Goal: Task Accomplishment & Management: Use online tool/utility

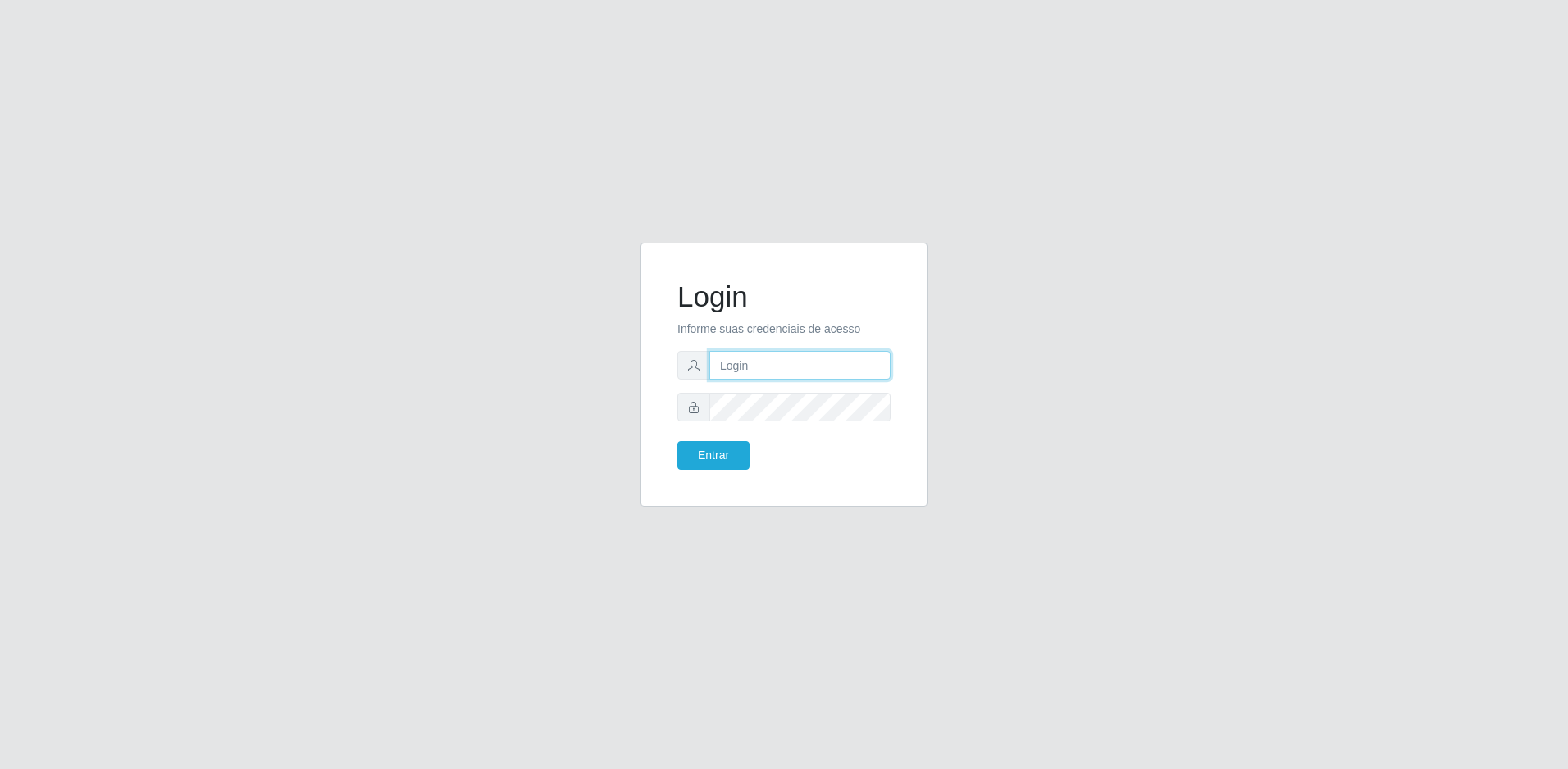
click at [746, 359] on input "text" at bounding box center [800, 365] width 181 height 29
type input "[PERSON_NAME][EMAIL_ADDRESS][DOMAIN_NAME]"
click at [677, 441] on button "Entrar" at bounding box center [713, 455] width 72 height 29
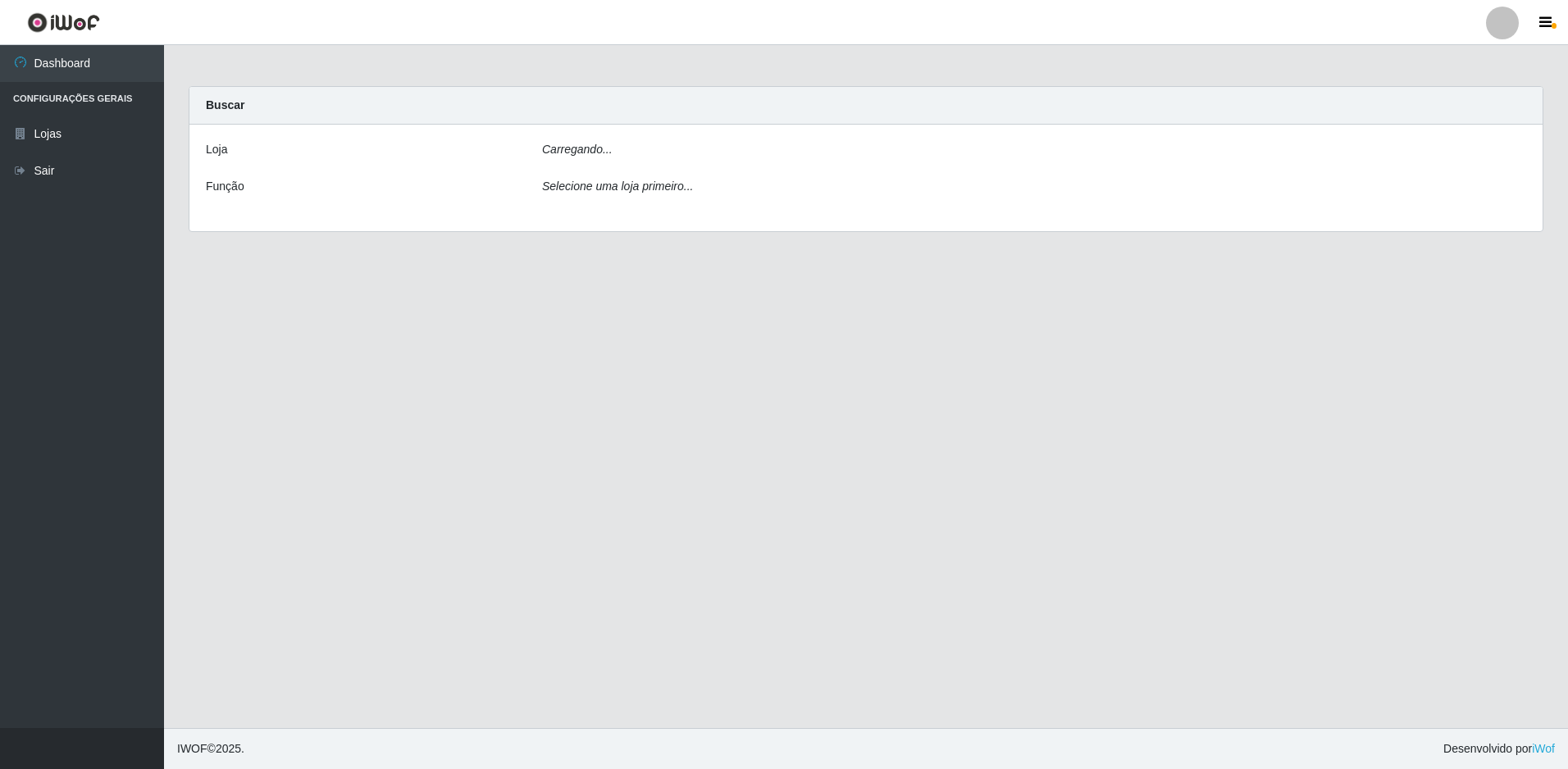
click at [727, 453] on main "Carregando... Buscar [PERSON_NAME]... Função Selecione [PERSON_NAME] primeiro..." at bounding box center [866, 386] width 1404 height 683
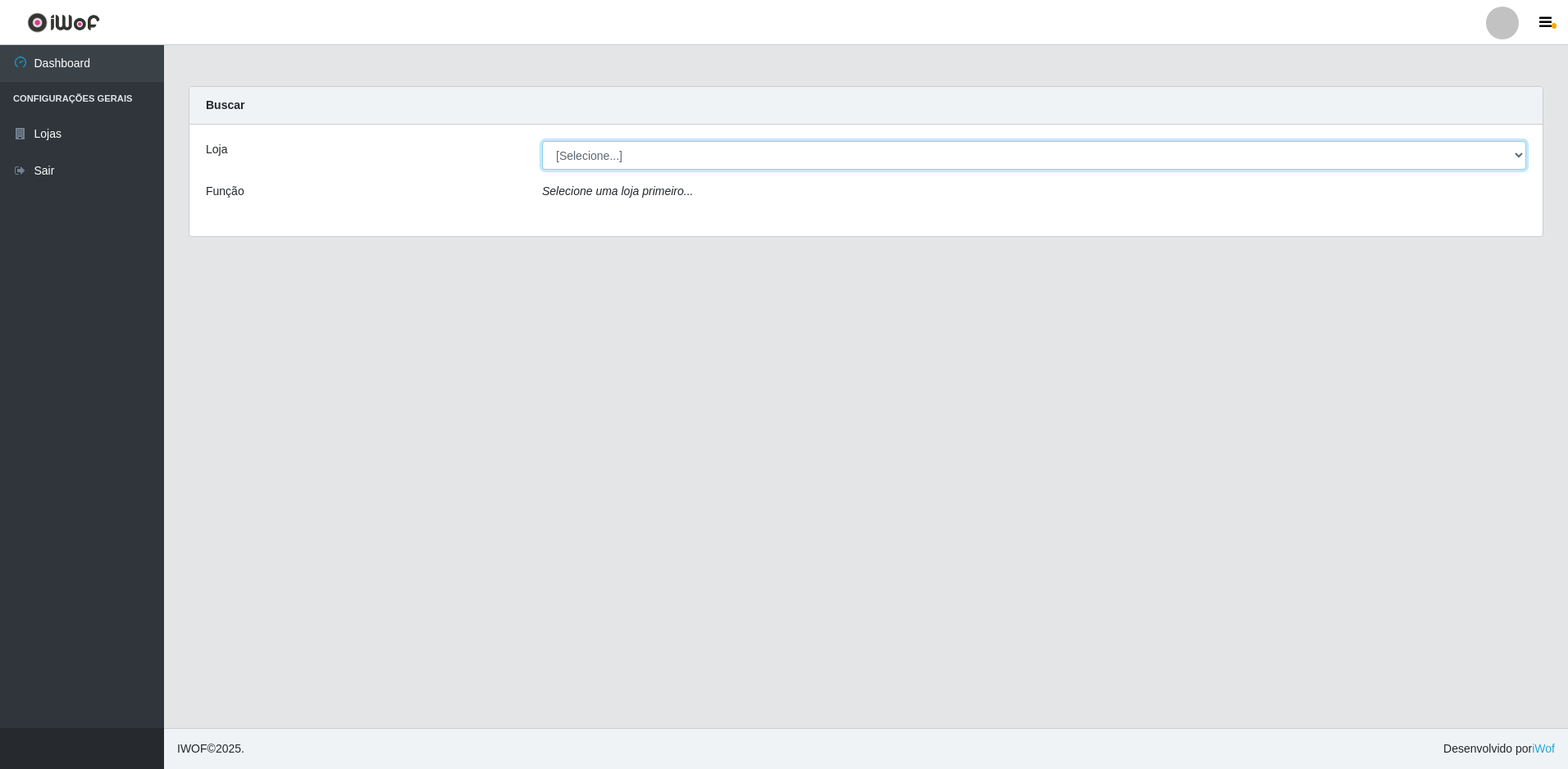
click at [639, 159] on select "[Selecione...] Extrabom - Loja 51 Gaivotas" at bounding box center [1033, 155] width 984 height 29
select select "469"
click at [542, 141] on select "[Selecione...] Extrabom - Loja 51 Gaivotas" at bounding box center [1033, 155] width 984 height 29
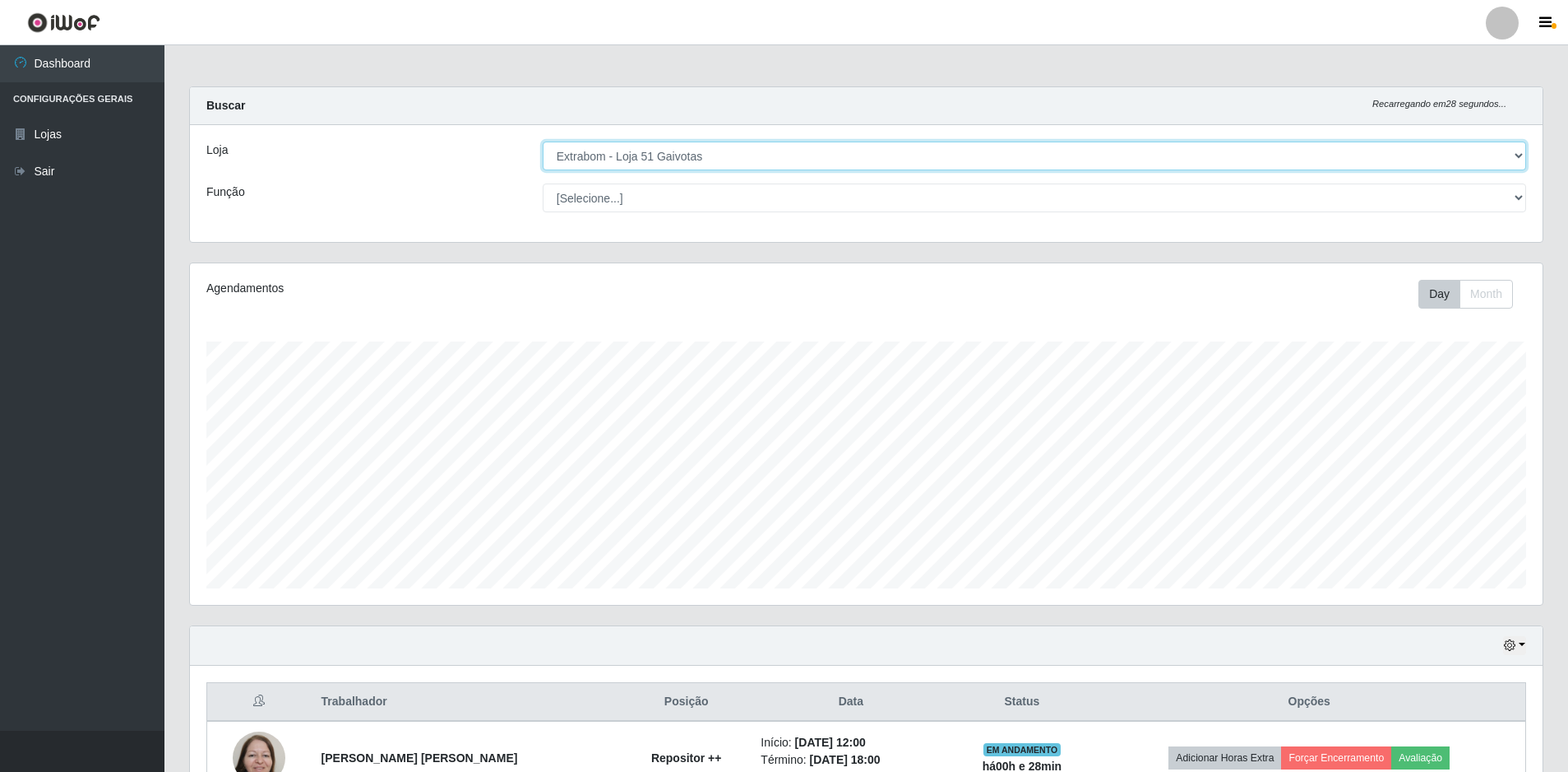
scroll to position [248, 0]
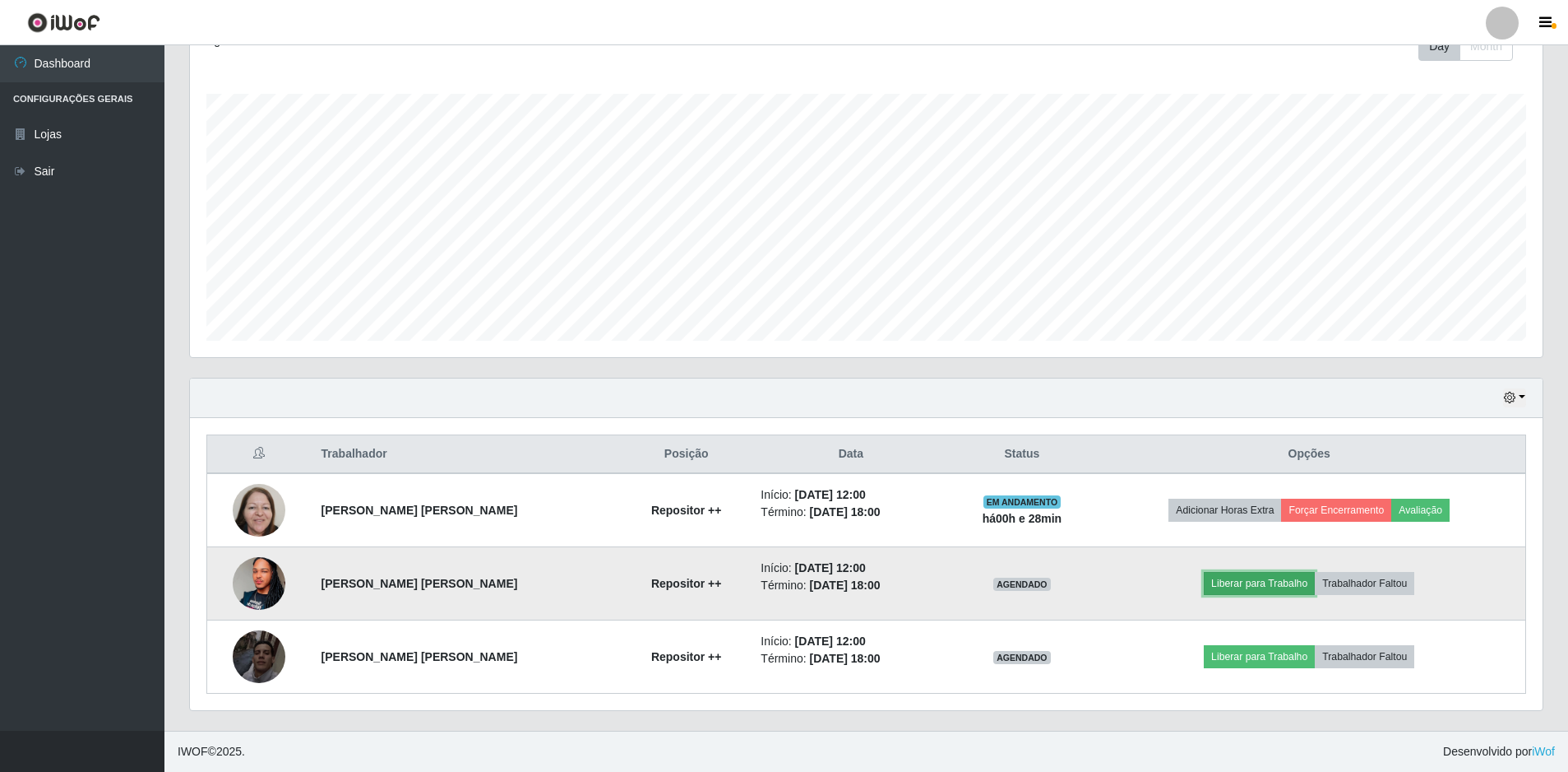
click at [1244, 581] on button "Liberar para Trabalho" at bounding box center [1259, 583] width 111 height 23
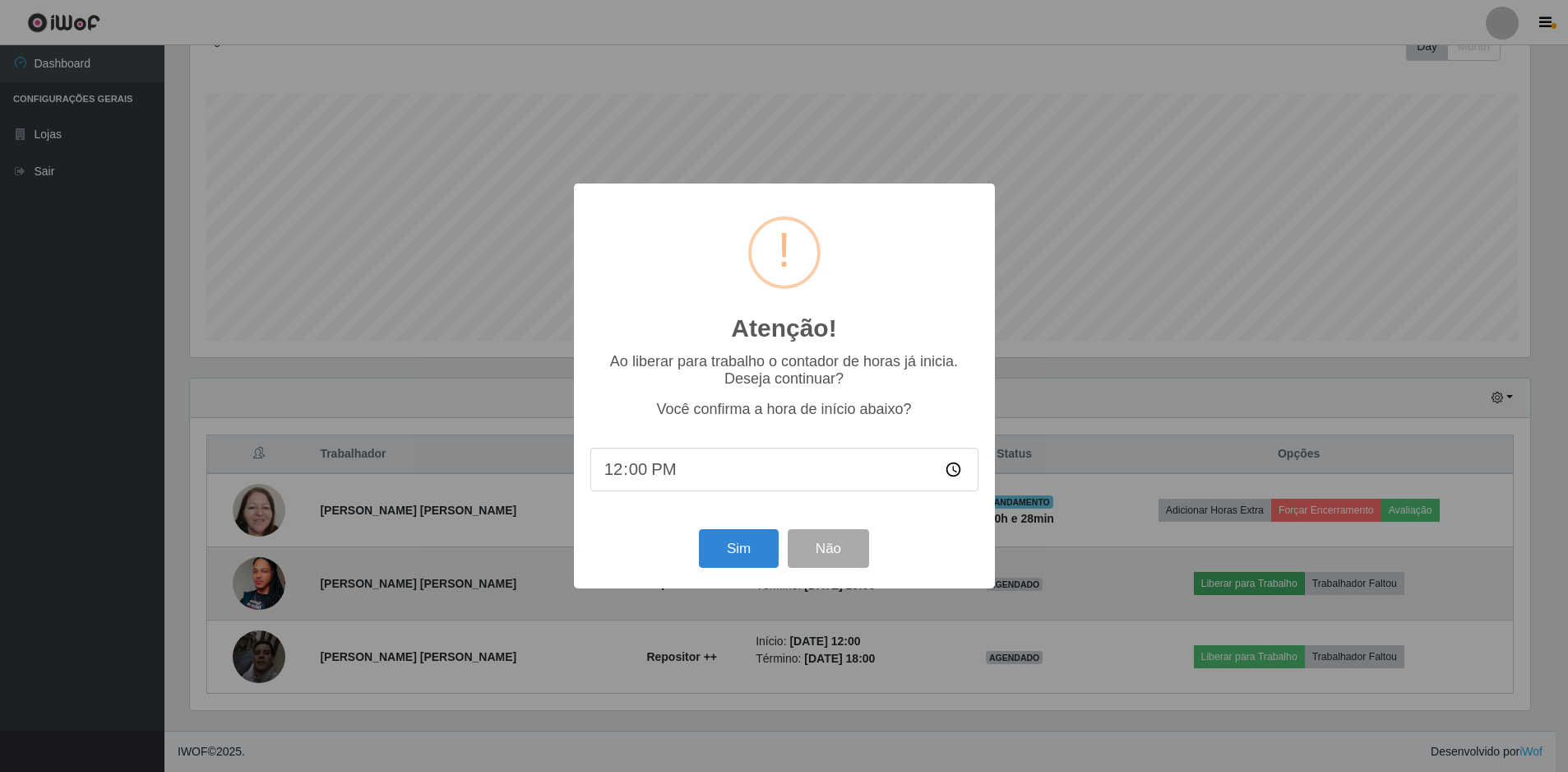
scroll to position [341, 1345]
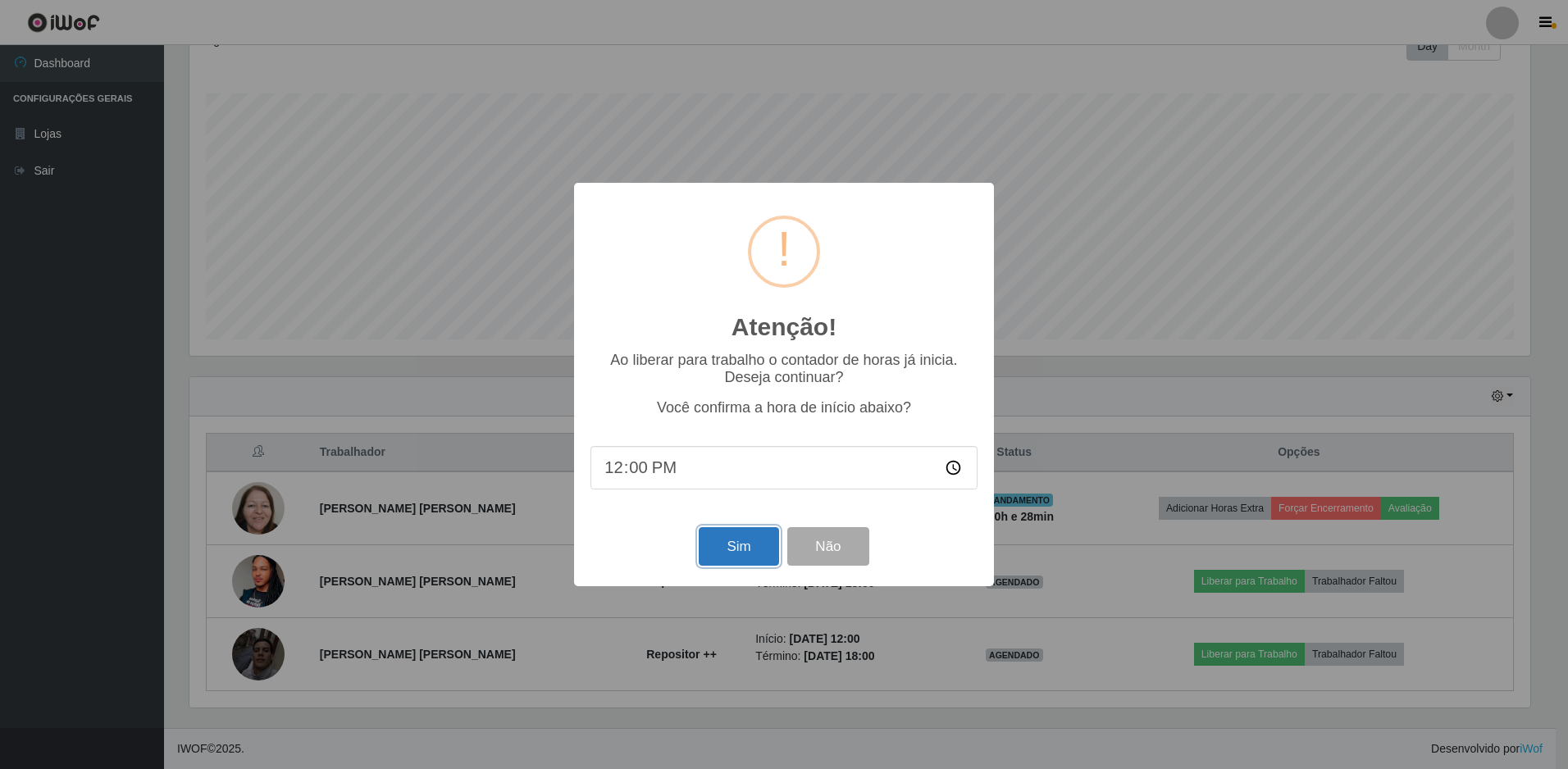
click at [755, 555] on button "Sim" at bounding box center [739, 547] width 79 height 39
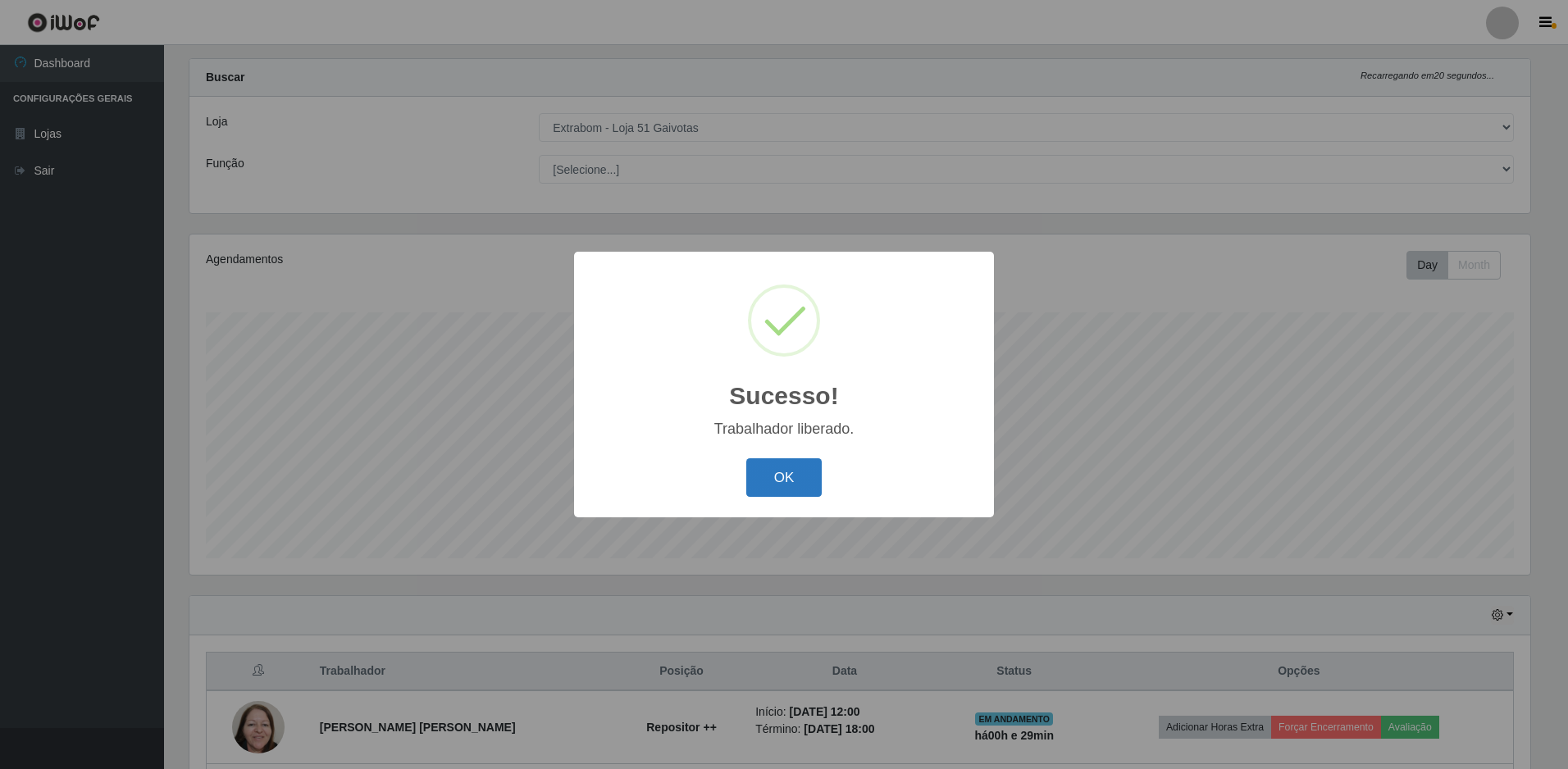
click at [817, 475] on button "OK" at bounding box center [784, 477] width 77 height 39
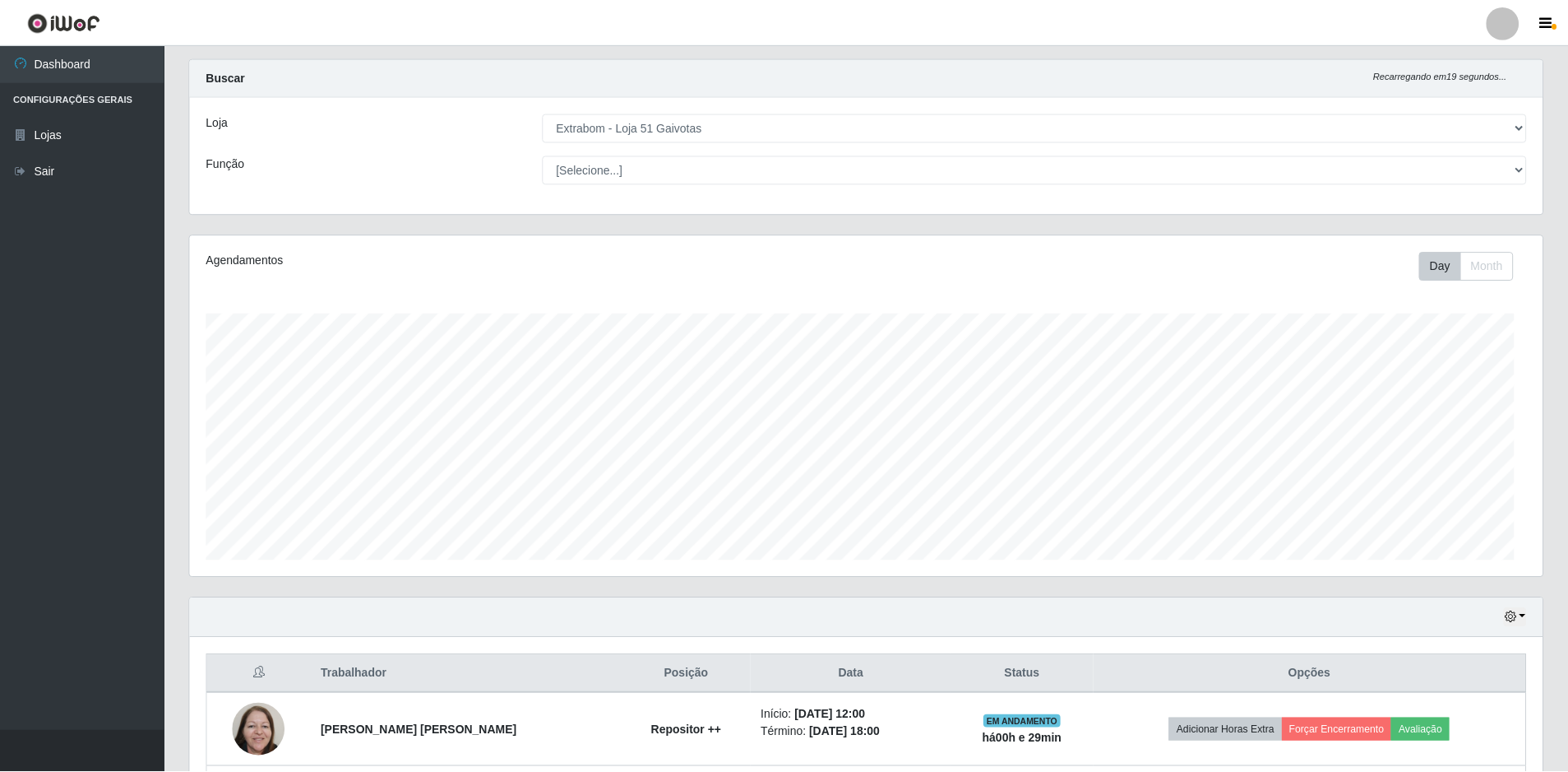
scroll to position [341, 1353]
